Goal: Task Accomplishment & Management: Use online tool/utility

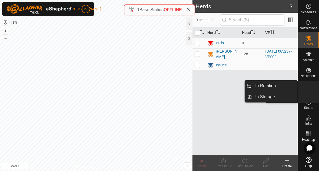
click at [311, 89] on icon at bounding box center [309, 86] width 6 height 6
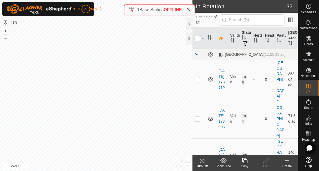
click at [244, 159] on icon at bounding box center [245, 161] width 7 height 6
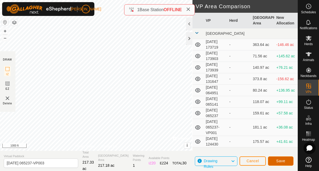
click at [276, 159] on button "Save" at bounding box center [281, 161] width 26 height 9
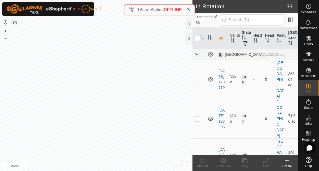
checkbox input "true"
click at [245, 162] on icon at bounding box center [245, 161] width 7 height 6
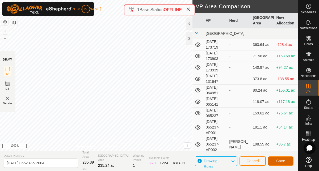
click at [283, 160] on span "Save" at bounding box center [280, 161] width 9 height 4
